Goal: Task Accomplishment & Management: Use online tool/utility

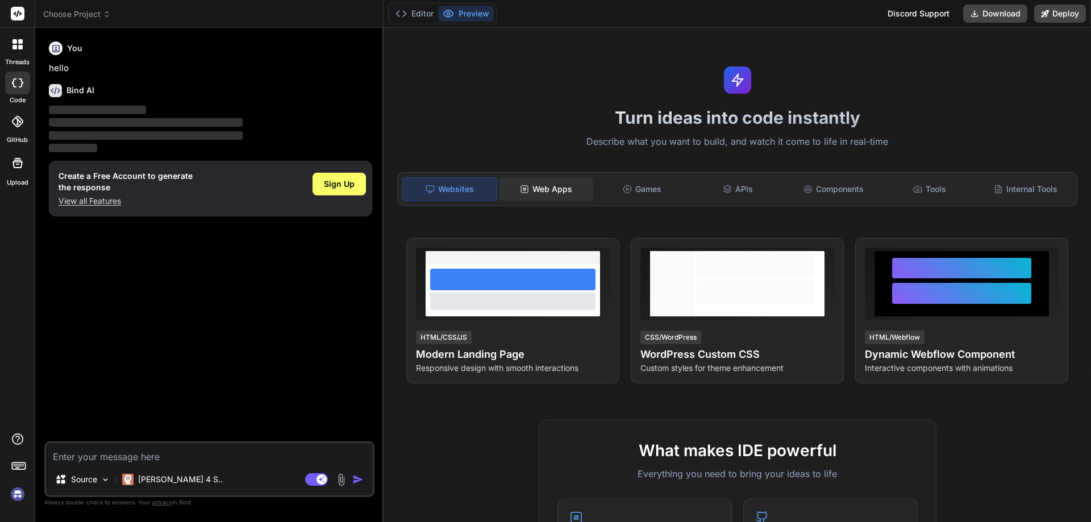
click at [572, 196] on div "Web Apps" at bounding box center [547, 189] width 94 height 24
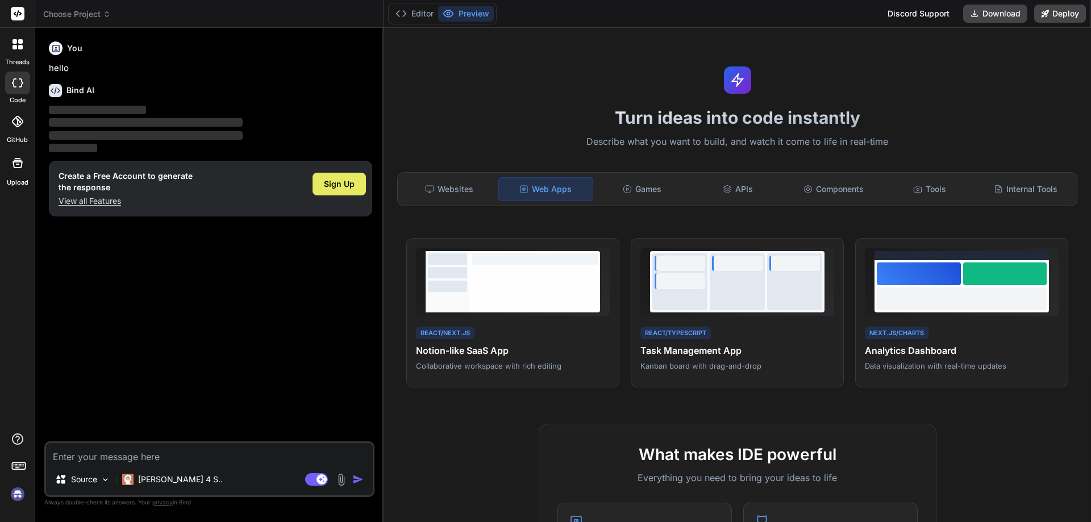
click at [320, 177] on div "Sign Up" at bounding box center [339, 184] width 53 height 23
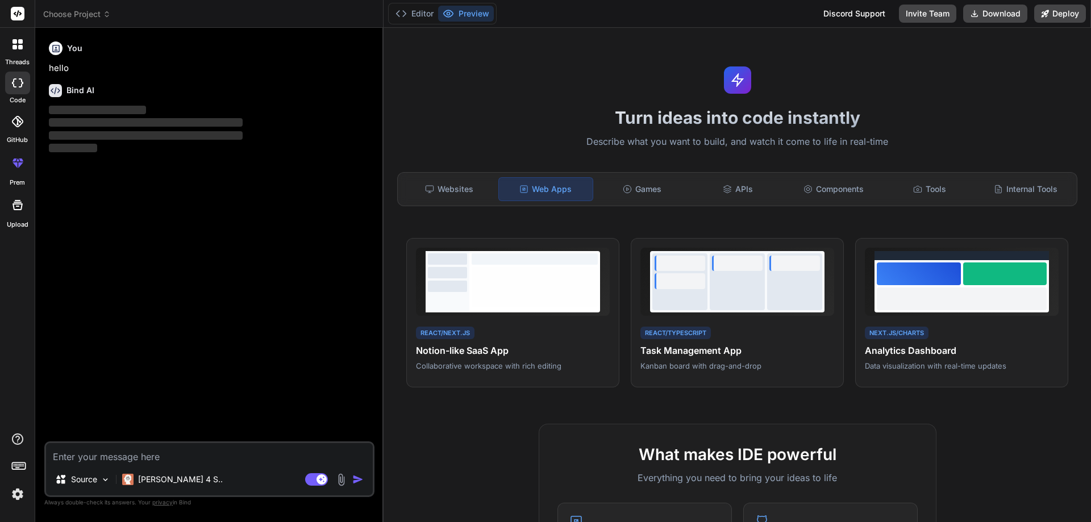
click at [6, 51] on div at bounding box center [18, 44] width 24 height 24
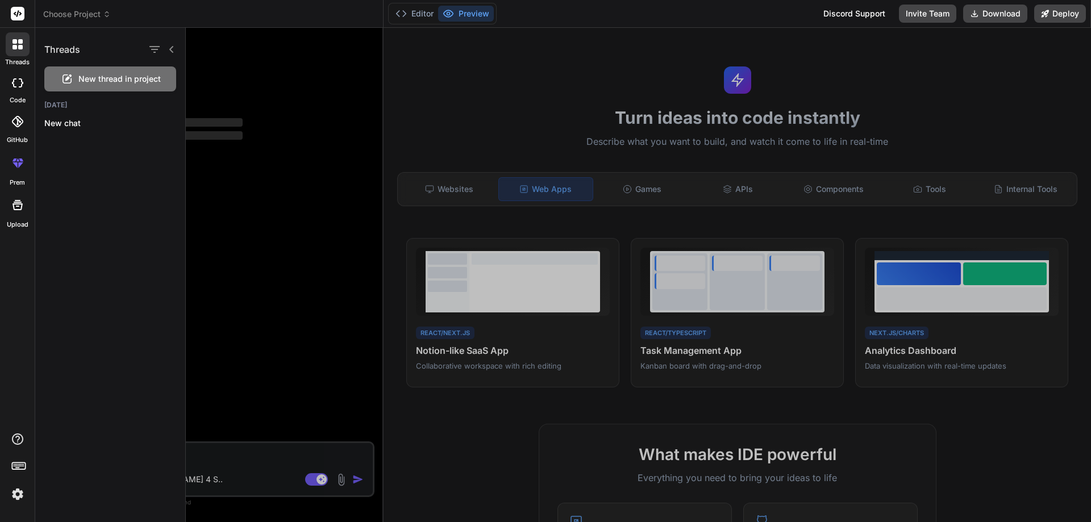
click at [19, 48] on icon at bounding box center [20, 47] width 5 height 5
click at [22, 120] on icon at bounding box center [16, 121] width 11 height 11
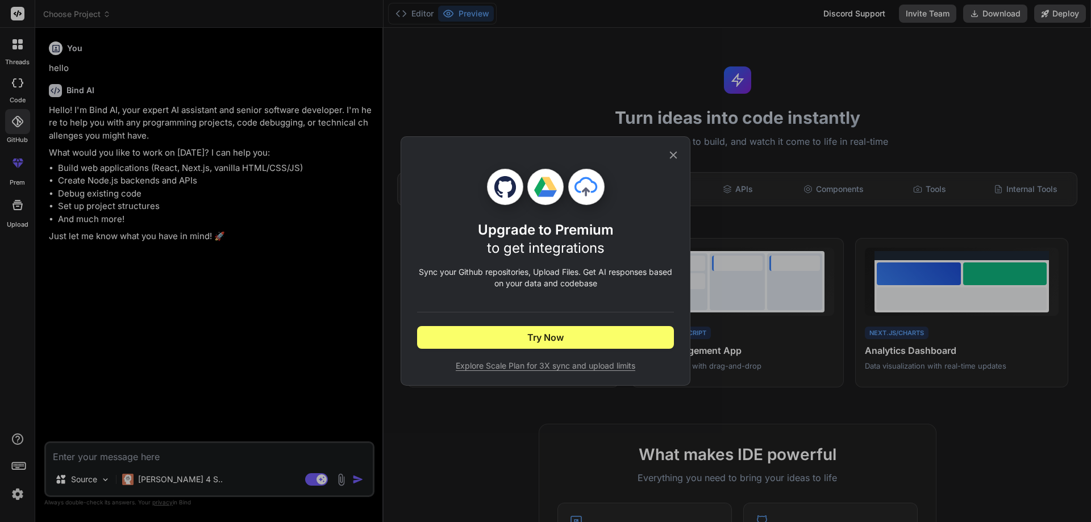
type textarea "x"
click at [615, 336] on button "Try Now" at bounding box center [545, 337] width 257 height 23
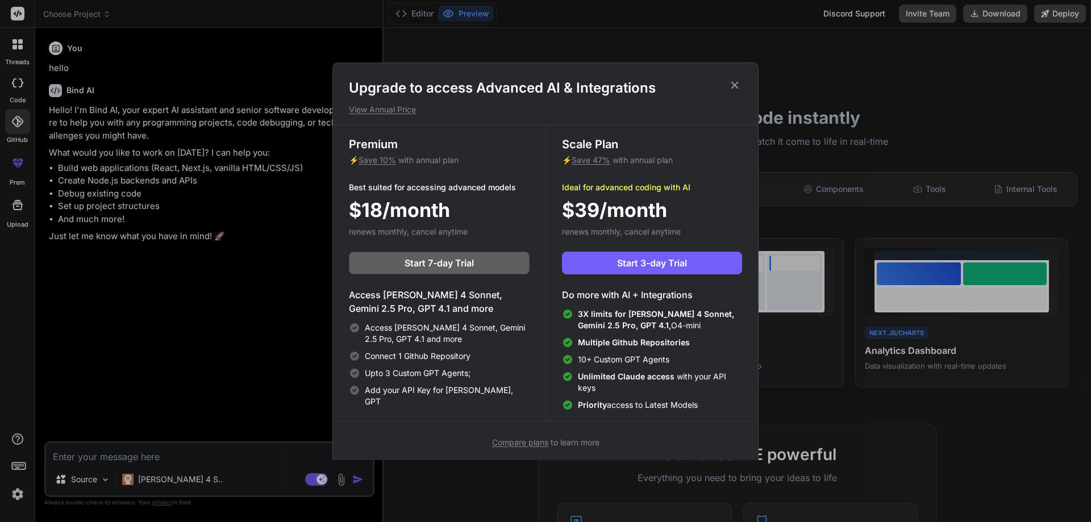
click at [734, 85] on icon at bounding box center [735, 85] width 13 height 13
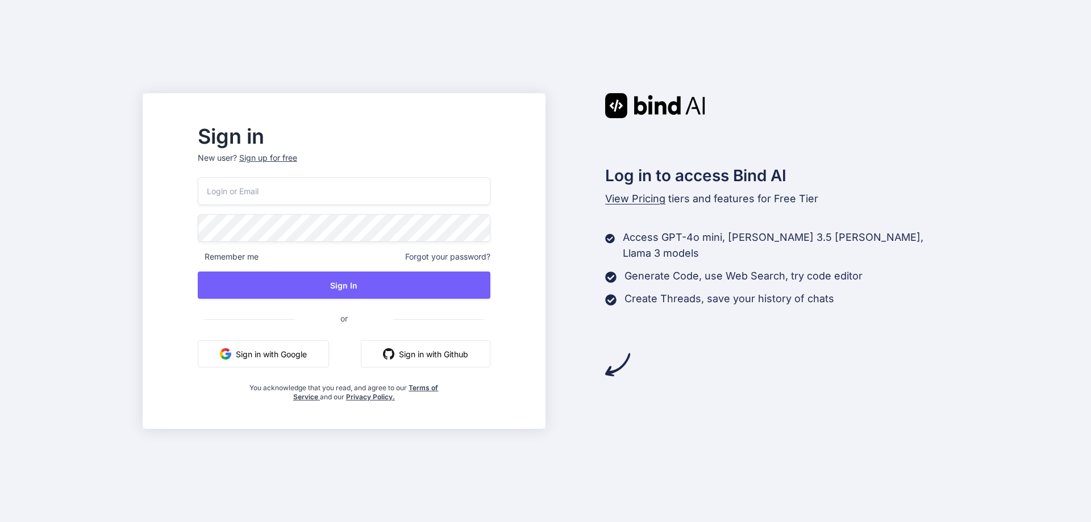
click at [329, 363] on button "Sign in with Google" at bounding box center [263, 353] width 131 height 27
